Goal: Find specific page/section: Find specific page/section

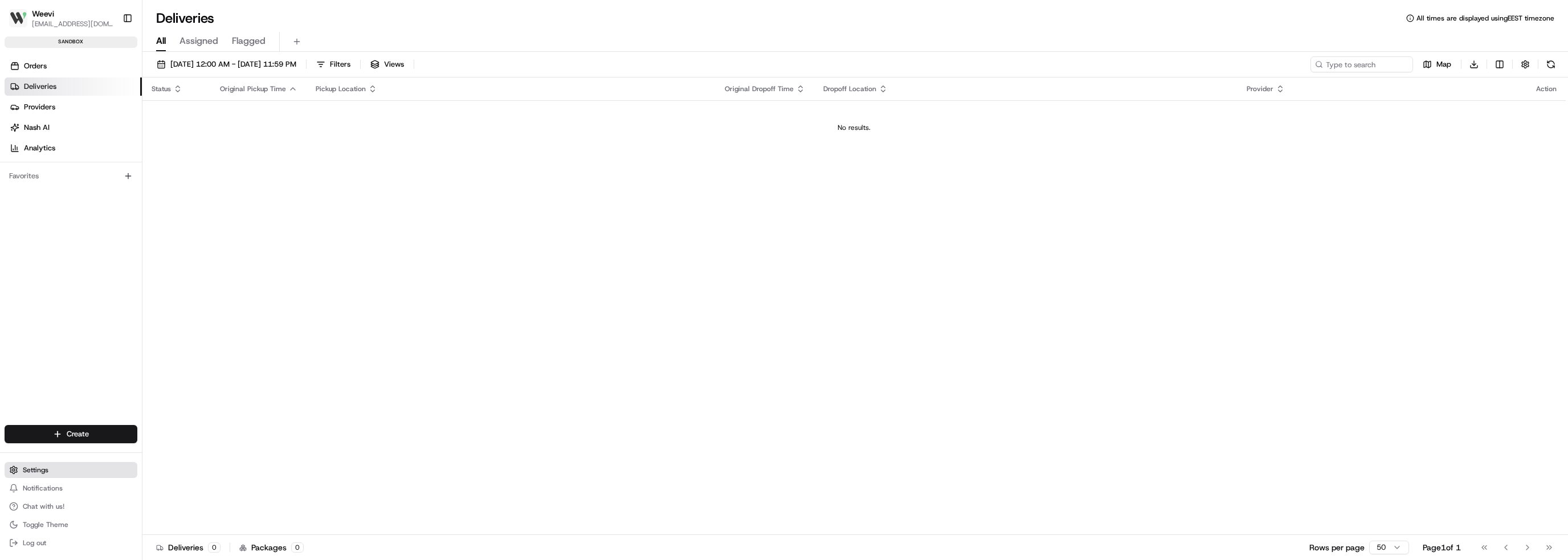
click at [53, 474] on button "Settings" at bounding box center [71, 470] width 133 height 16
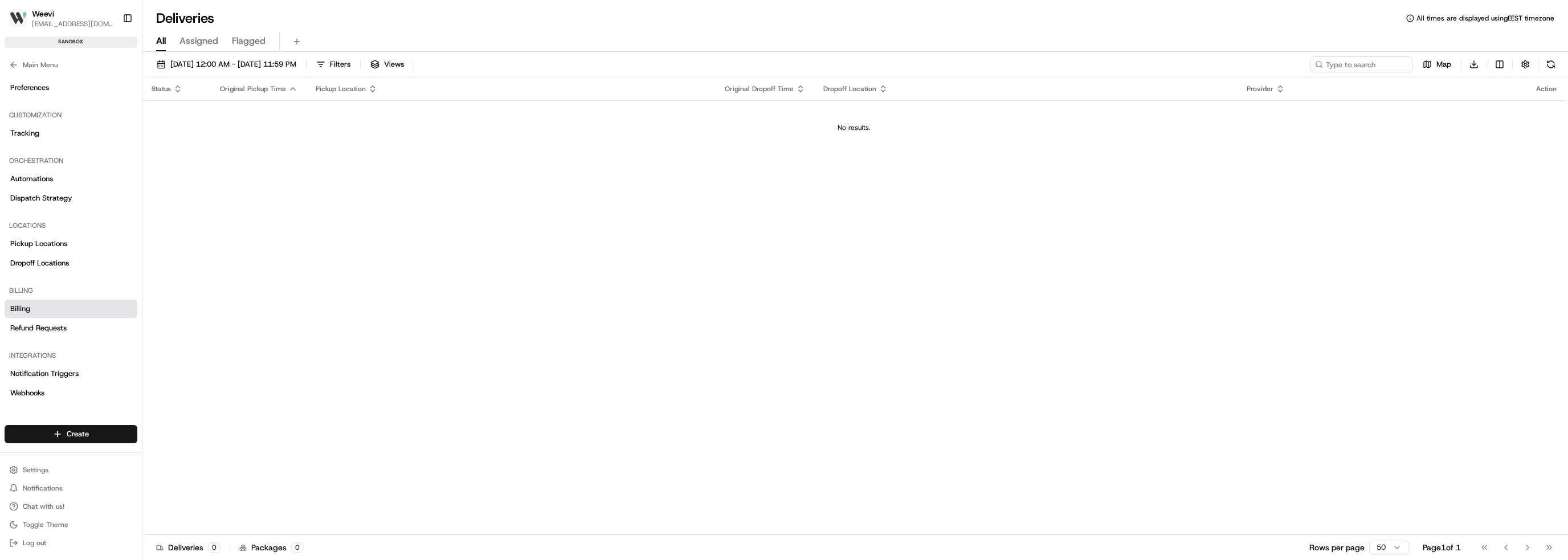
scroll to position [115, 0]
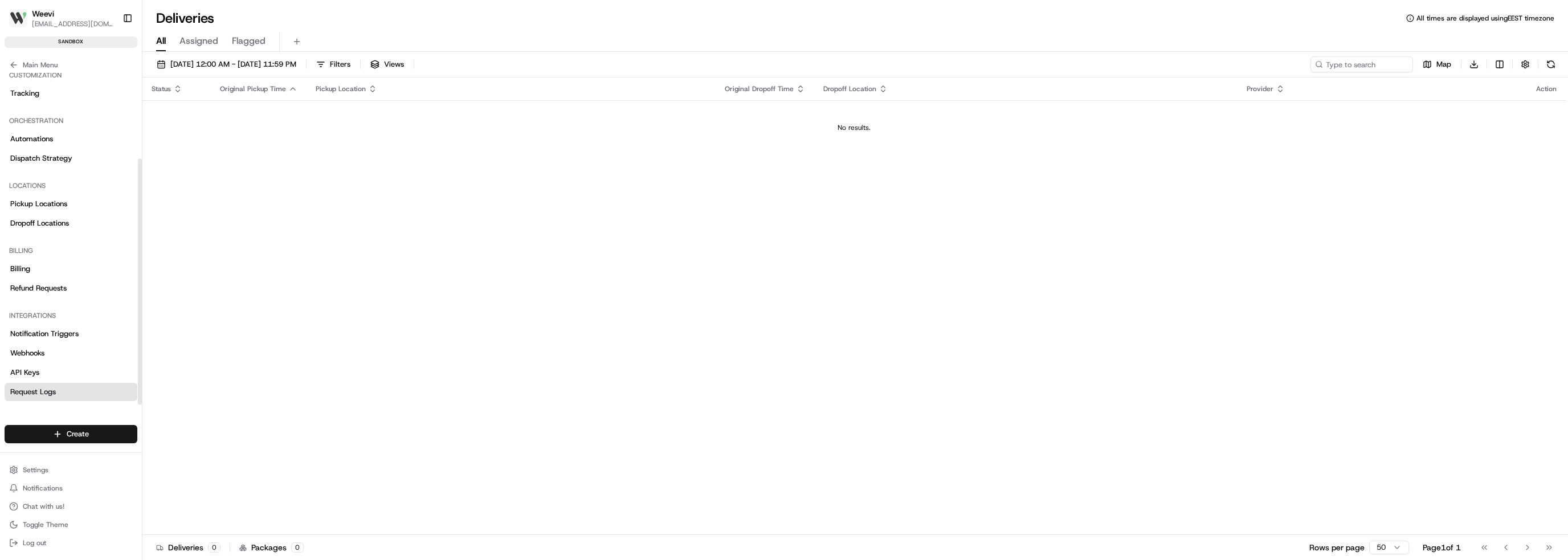
click at [53, 387] on span "Request Logs" at bounding box center [33, 391] width 46 height 10
